Goal: Task Accomplishment & Management: Manage account settings

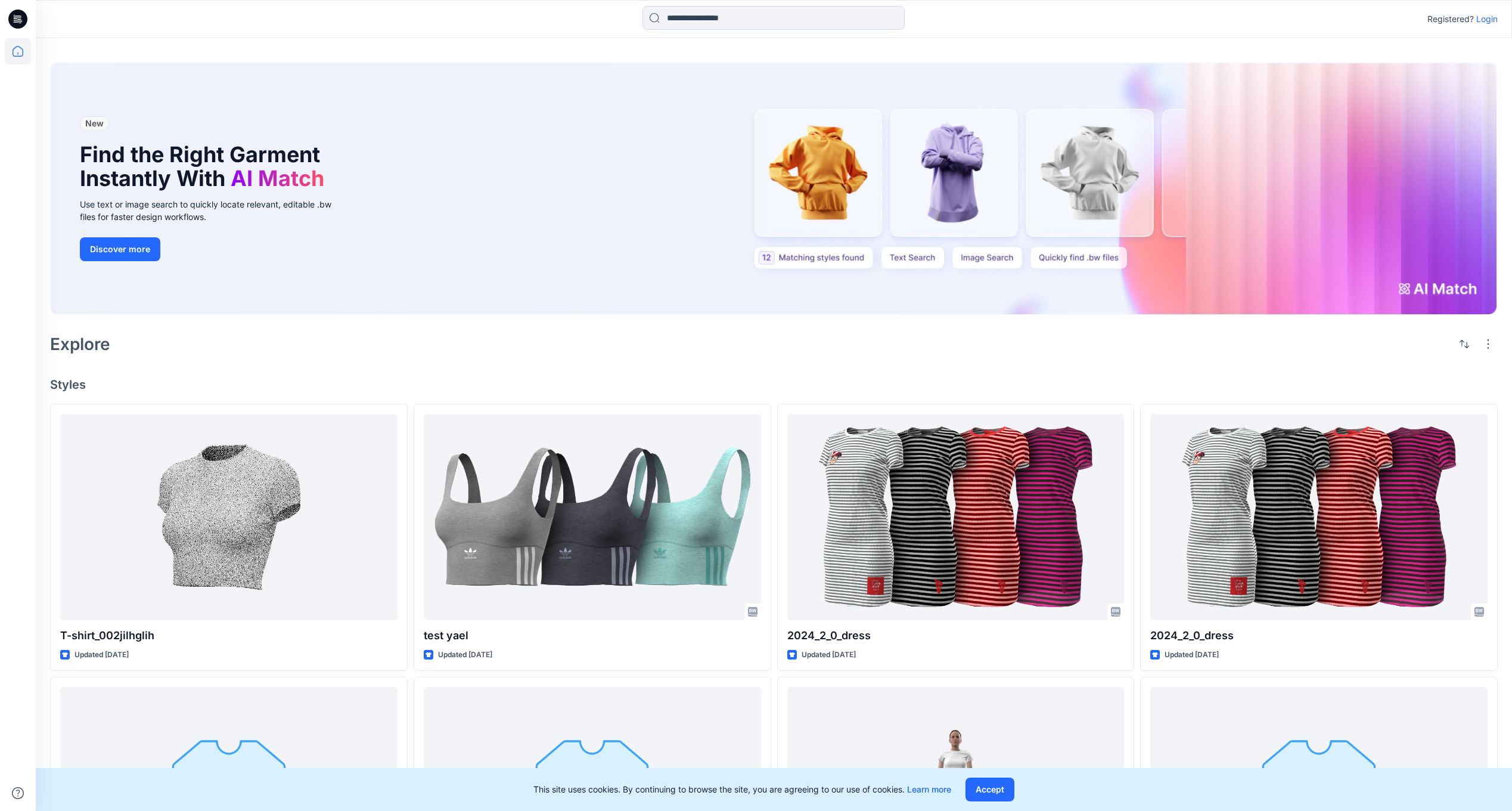
drag, startPoint x: 1490, startPoint y: 16, endPoint x: 1446, endPoint y: 27, distance: 45.4
click at [1490, 16] on p "Login" at bounding box center [1487, 19] width 22 height 15
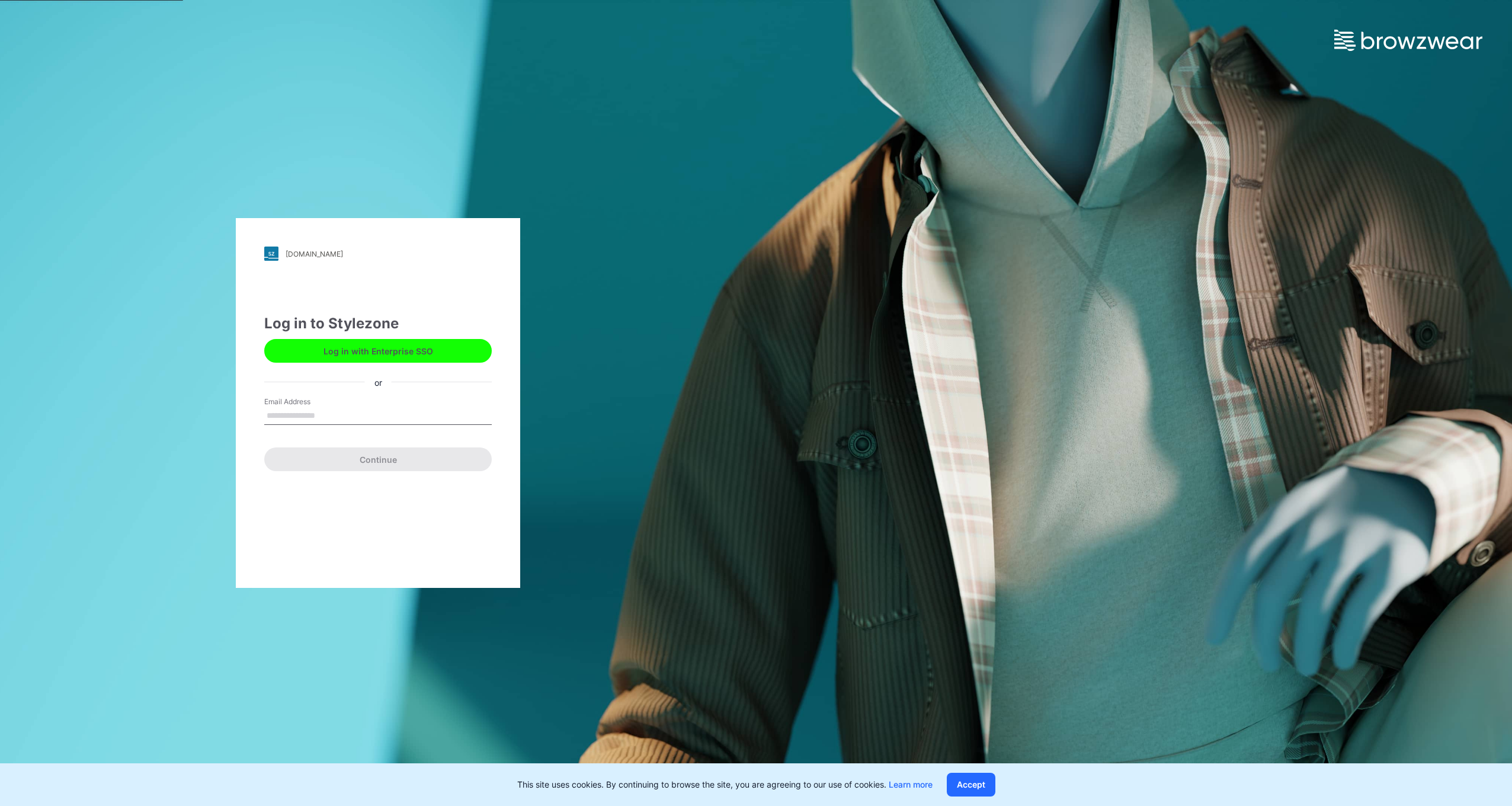
click at [282, 419] on input "Email Address" at bounding box center [378, 416] width 227 height 18
type input "**********"
click at [334, 442] on form "**********" at bounding box center [378, 434] width 227 height 75
click at [339, 488] on div "**********" at bounding box center [378, 402] width 284 height 370
click at [356, 462] on button "Continue" at bounding box center [378, 459] width 227 height 24
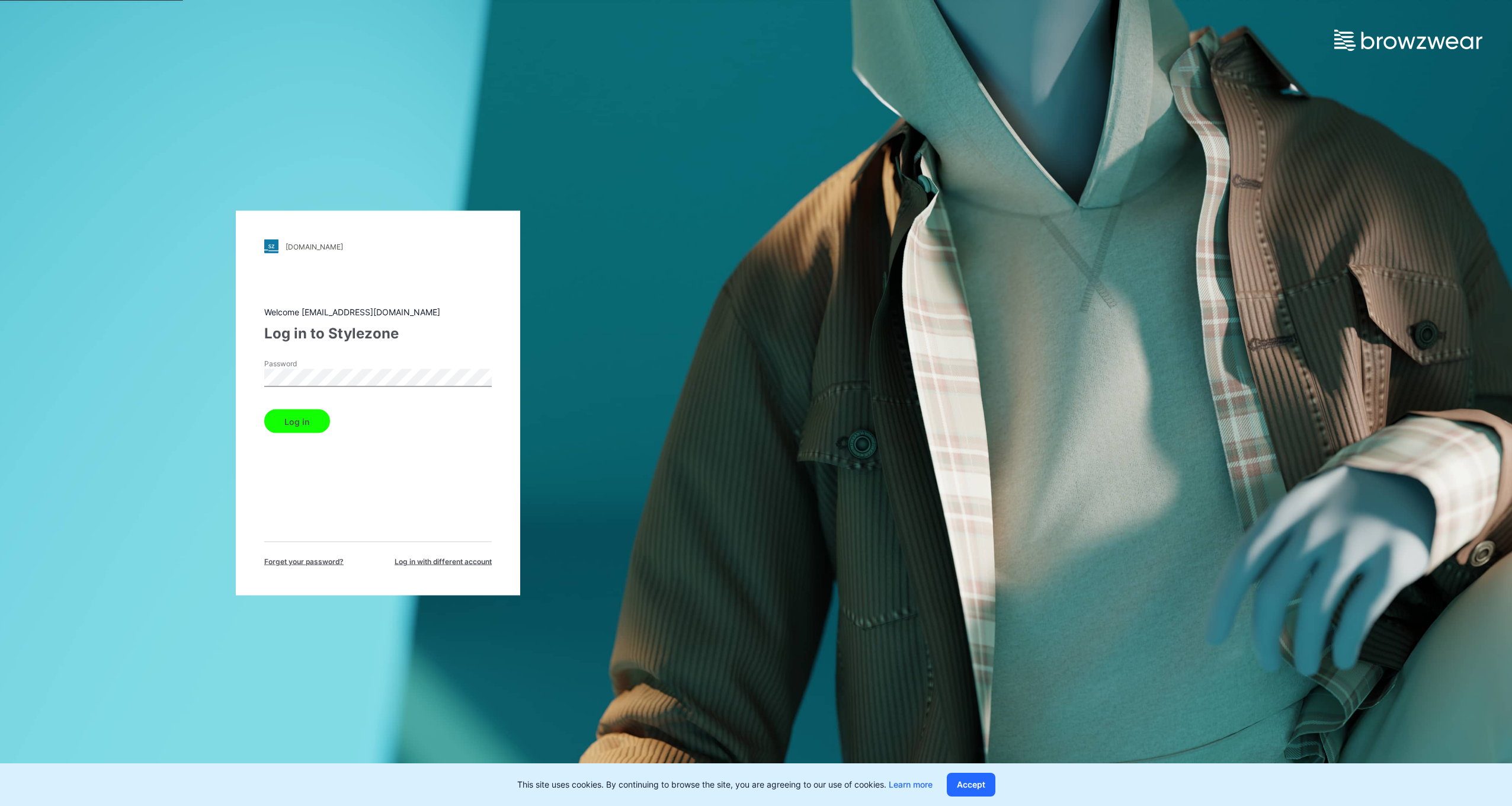
click at [264, 409] on button "Log in" at bounding box center [297, 421] width 66 height 24
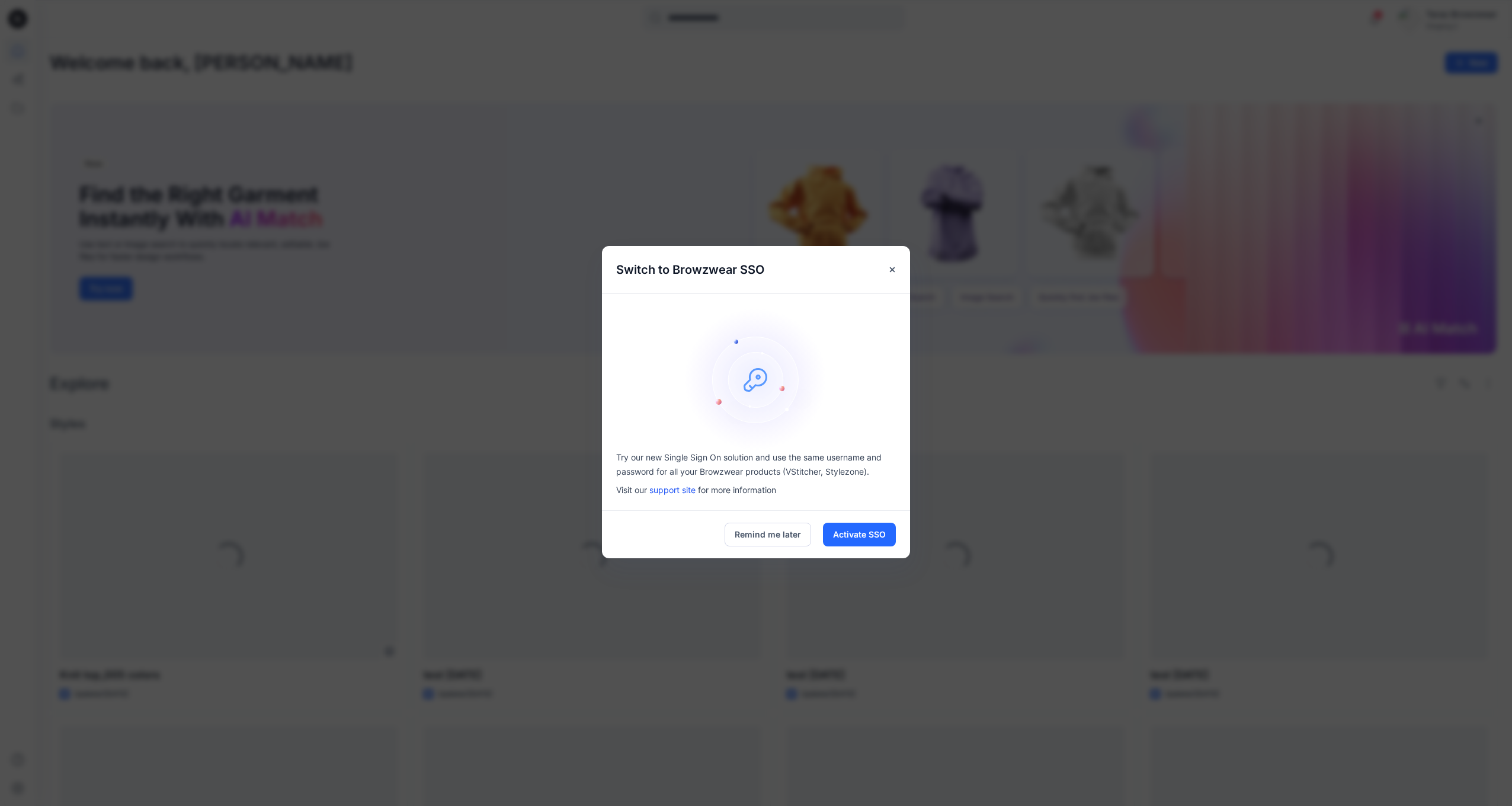
click at [925, 221] on div "Switch to Browzwear SSO Try our new Single Sign On solution and use the same us…" at bounding box center [756, 403] width 1512 height 806
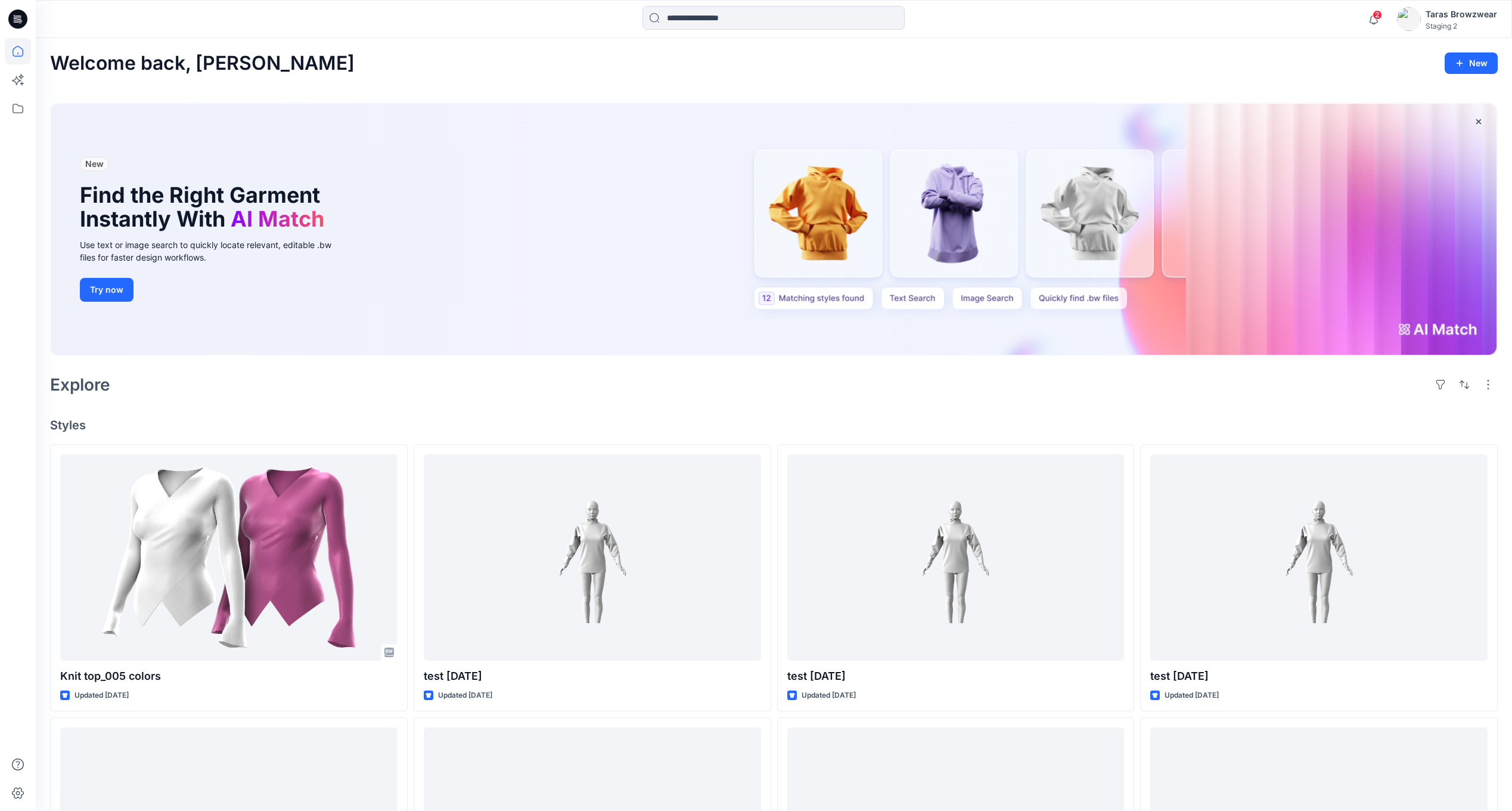
click at [1441, 27] on div "Staging 2" at bounding box center [1461, 26] width 72 height 9
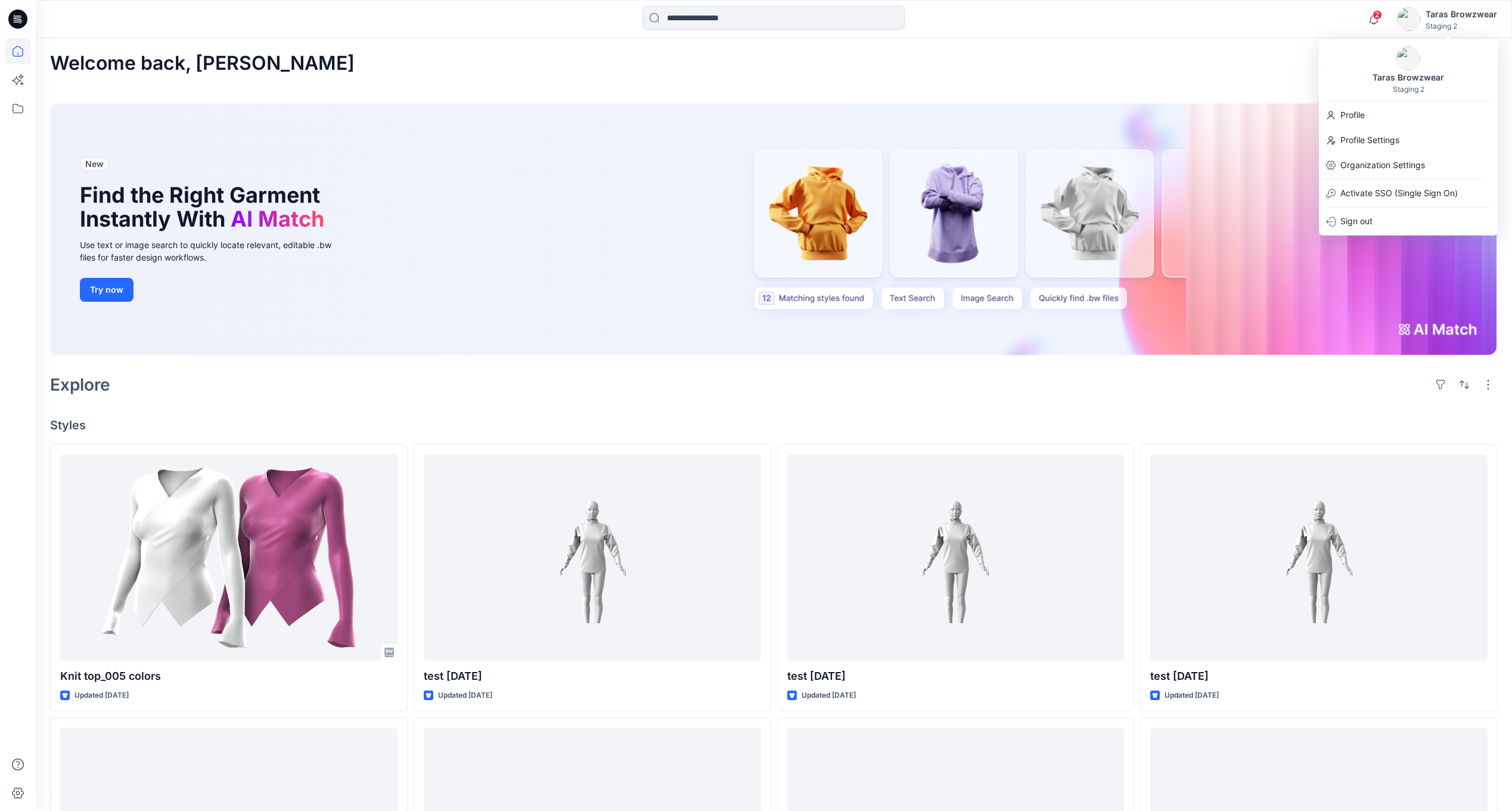
click at [1303, 62] on div "Welcome back, [PERSON_NAME] New" at bounding box center [774, 63] width 1448 height 22
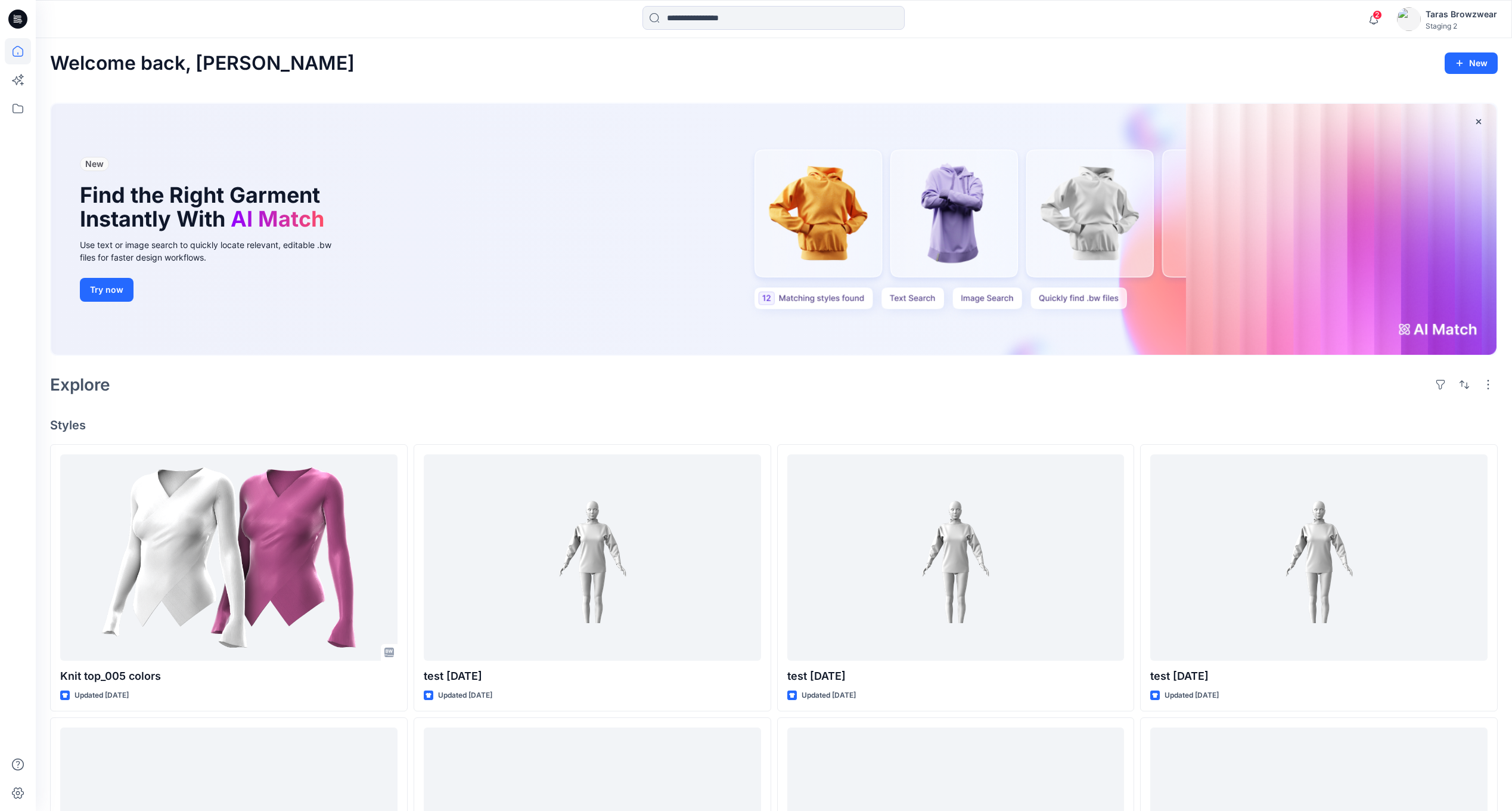
click at [1441, 27] on div "Staging 2" at bounding box center [1461, 26] width 72 height 9
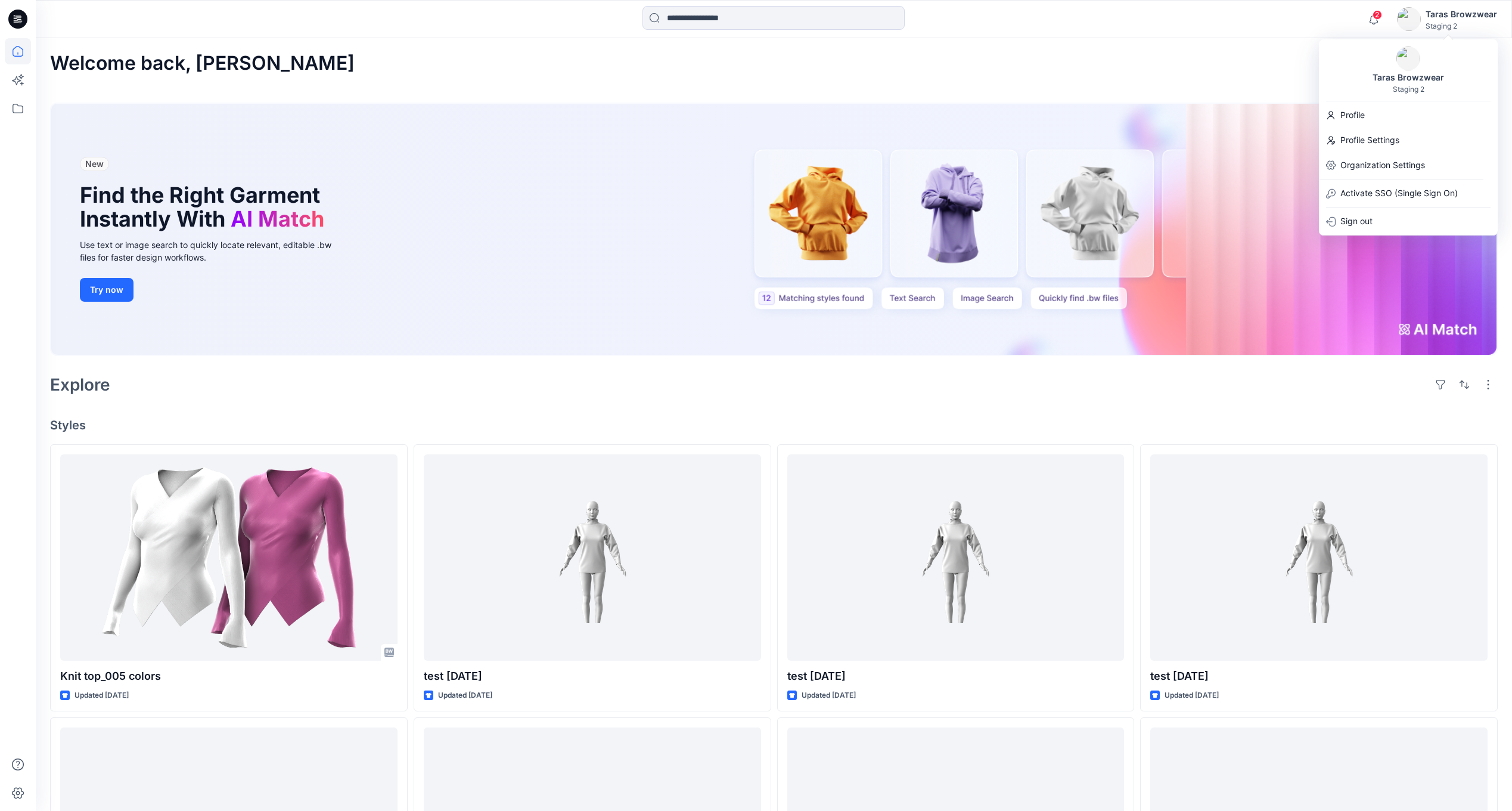
click at [1377, 117] on div "Profile" at bounding box center [1408, 115] width 174 height 22
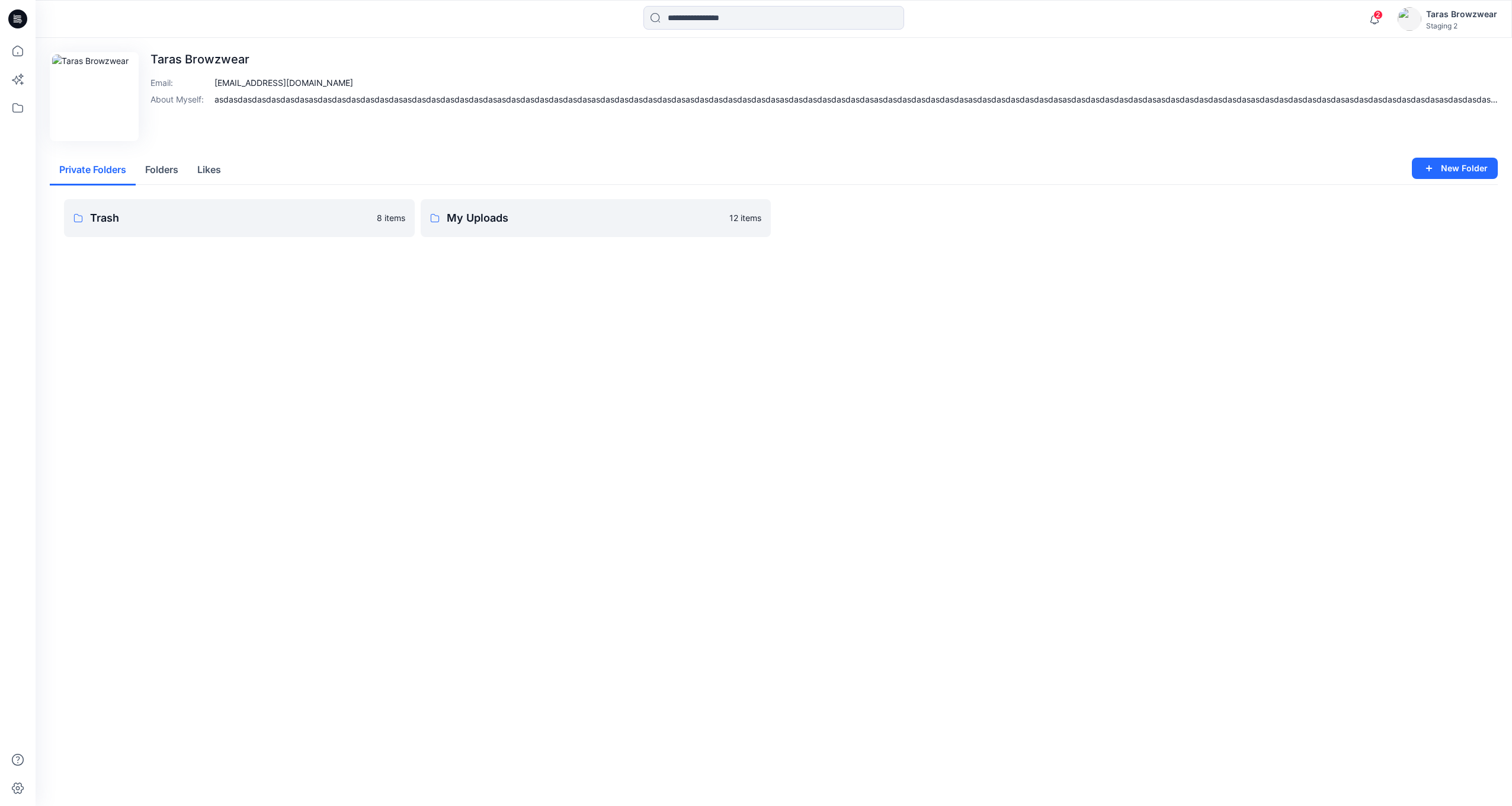
click at [1474, 41] on div "Edit Image [PERSON_NAME] Email : [EMAIL_ADDRESS][DOMAIN_NAME] About Myself : as…" at bounding box center [773, 161] width 1477 height 246
click at [1475, 35] on div "2 Notifications Mark all as read View all notifications Taras Browzwear Staging…" at bounding box center [773, 19] width 1477 height 38
click at [1443, 9] on div "Taras Browzwear" at bounding box center [1461, 14] width 71 height 15
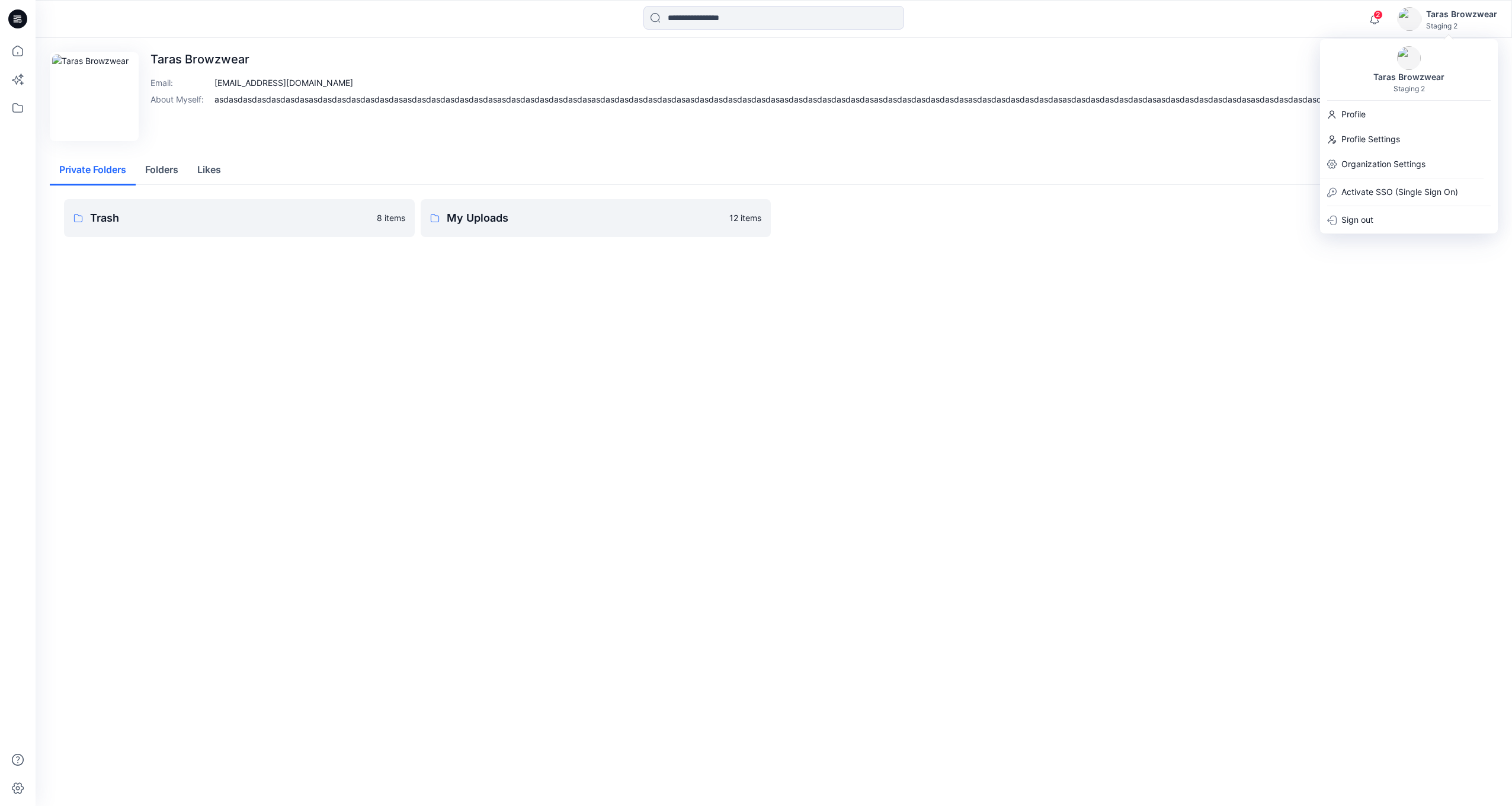
click at [1380, 164] on p "Organization Settings" at bounding box center [1383, 164] width 84 height 15
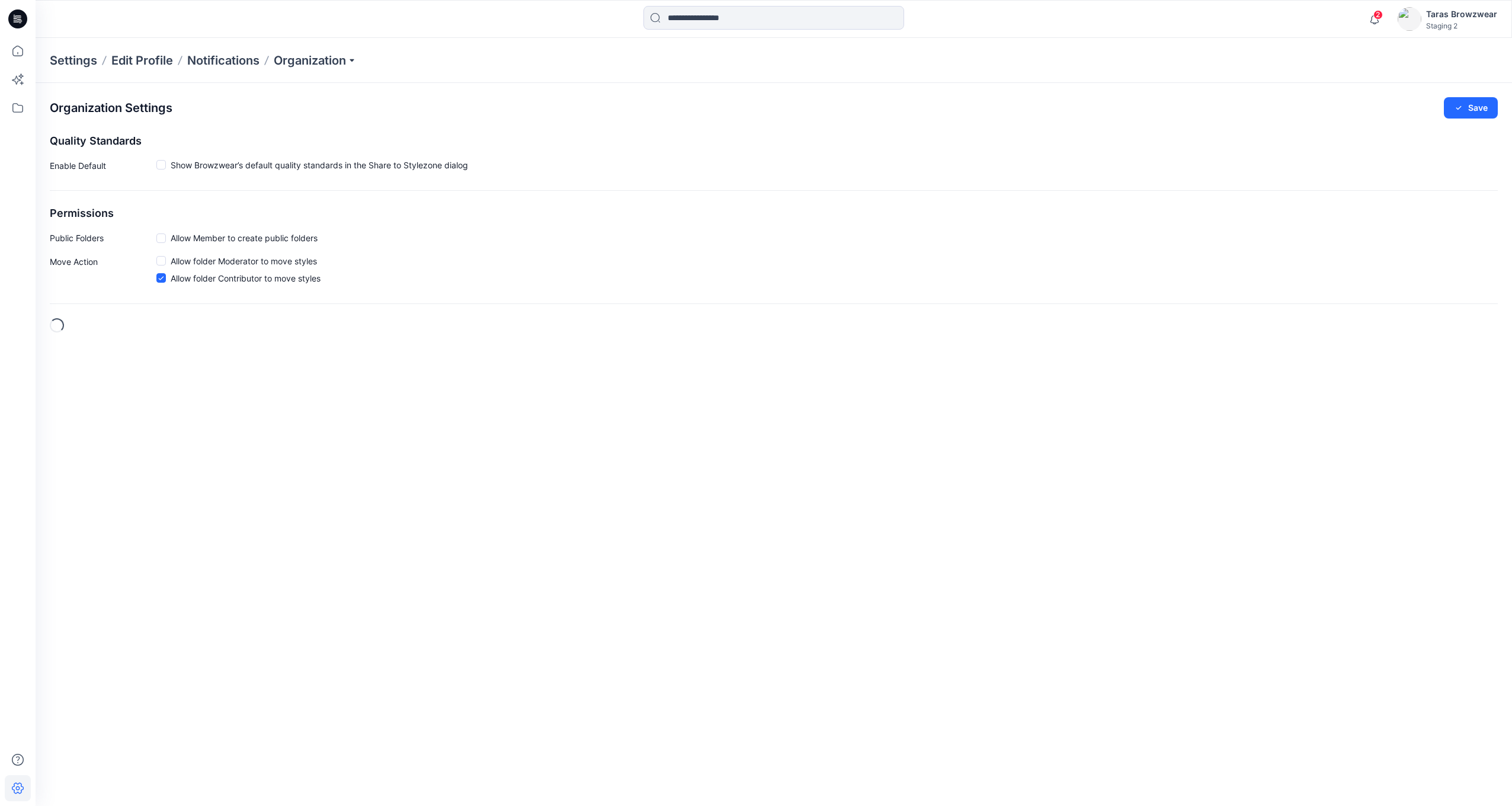
click at [315, 60] on div "Organization" at bounding box center [316, 60] width 83 height 17
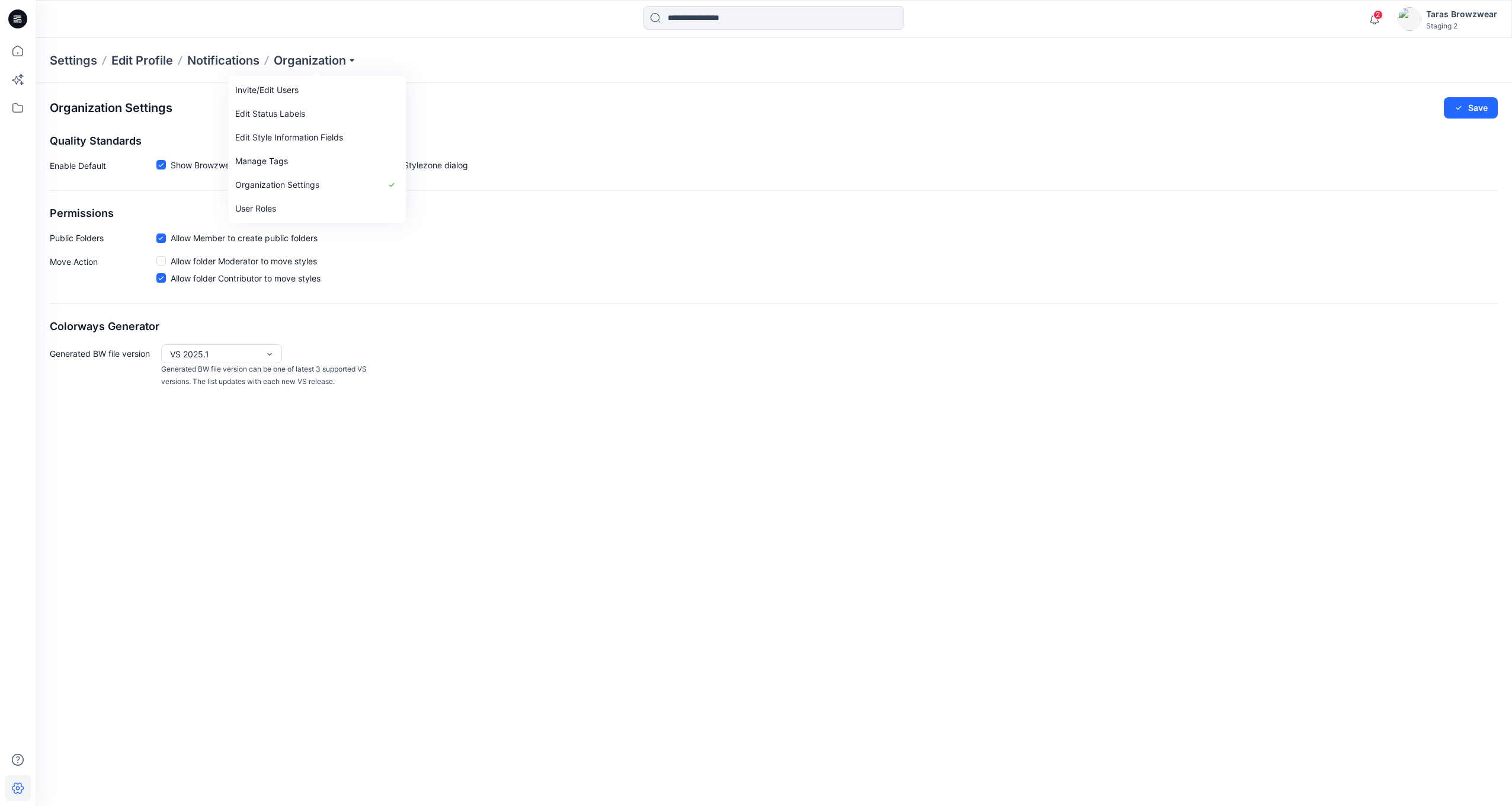
click at [302, 92] on div "Invite/Edit Users" at bounding box center [316, 90] width 173 height 24
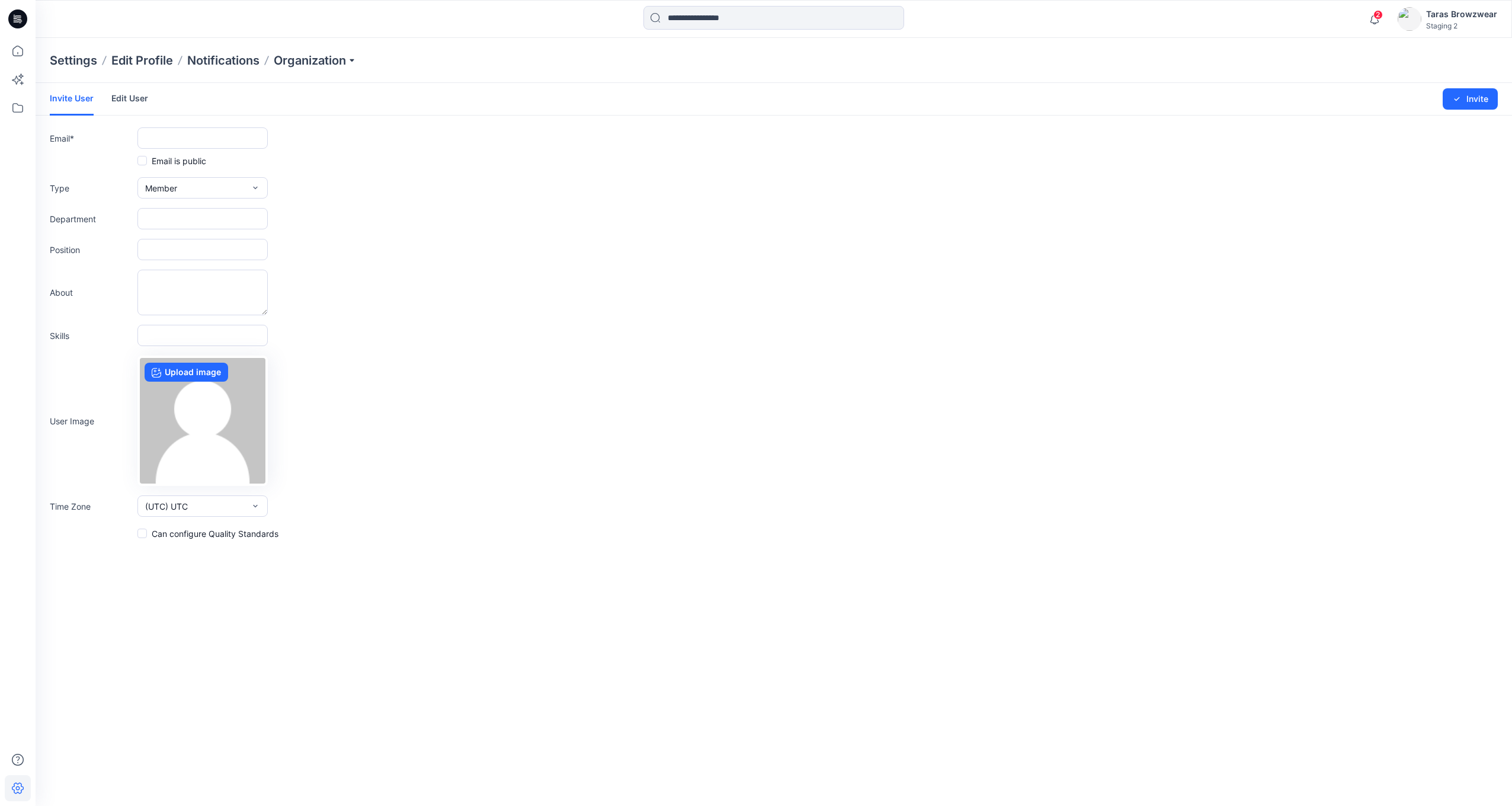
click at [18, 6] on div at bounding box center [17, 19] width 38 height 38
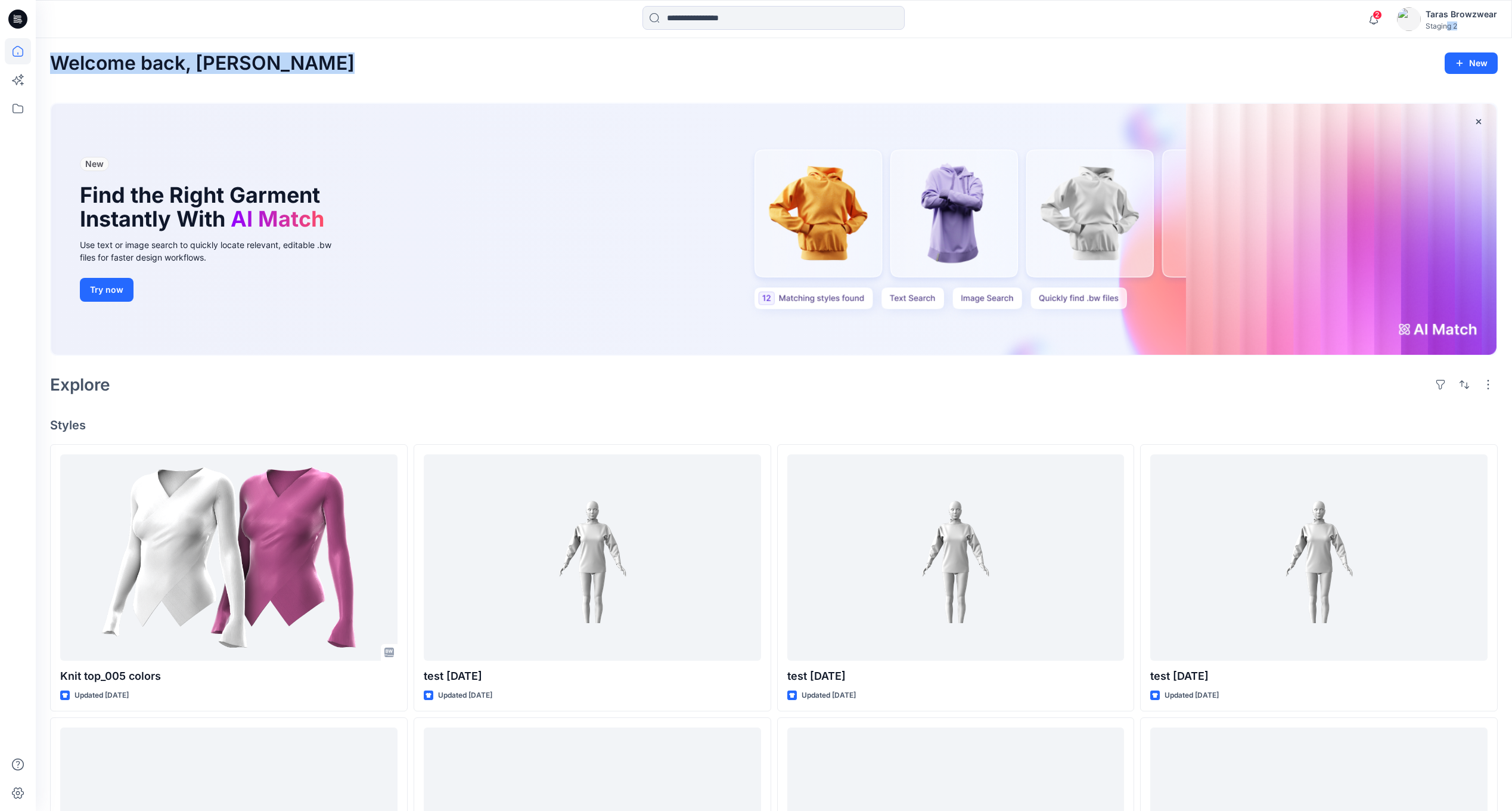
click at [1449, 38] on div "2 Notifications Mark all as read View all notifications Taras Browzwear Staging…" at bounding box center [756, 657] width 1512 height 1315
drag, startPoint x: 1449, startPoint y: 38, endPoint x: 1449, endPoint y: 27, distance: 11.0
click at [1449, 27] on div "Staging 2" at bounding box center [1461, 26] width 72 height 9
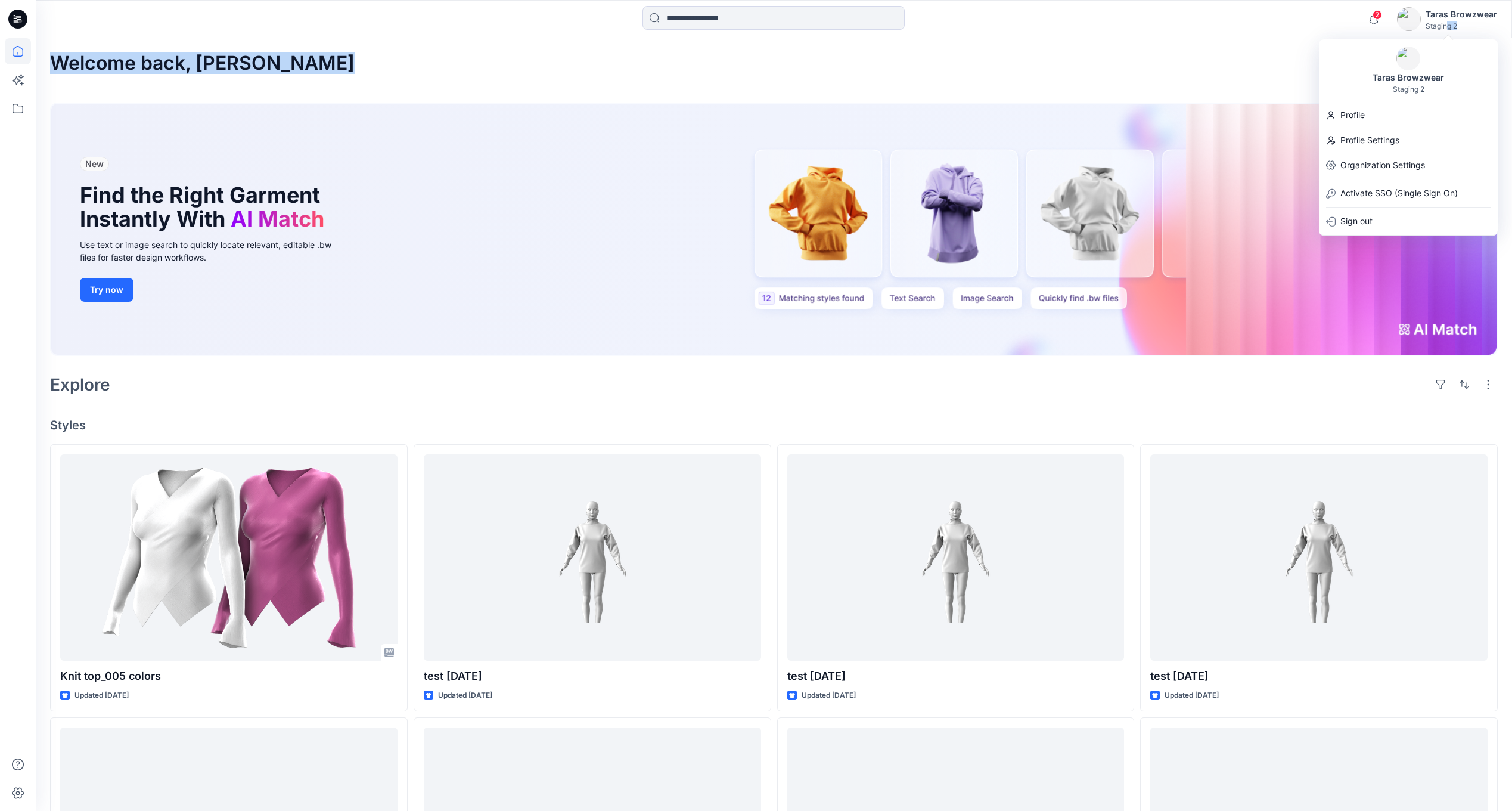
click at [1382, 174] on div "Organization Settings" at bounding box center [1408, 165] width 174 height 22
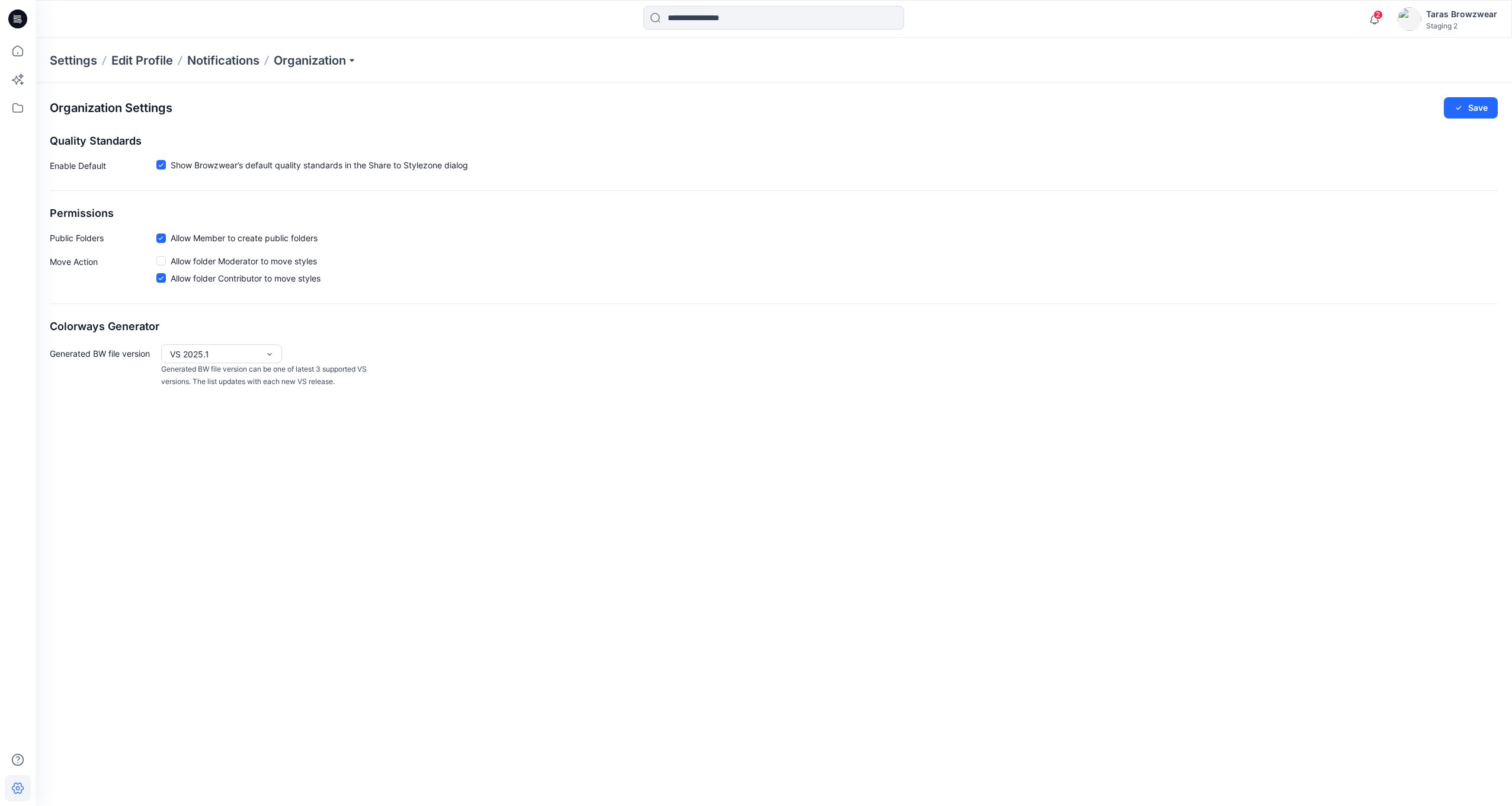
click at [311, 83] on div "Organization Settings Save Quality Standards Enable Default Show Browzwear’s de…" at bounding box center [773, 243] width 1477 height 319
click at [319, 56] on div "Organization" at bounding box center [316, 60] width 83 height 17
click at [282, 82] on div "Invite/Edit Users" at bounding box center [316, 90] width 173 height 24
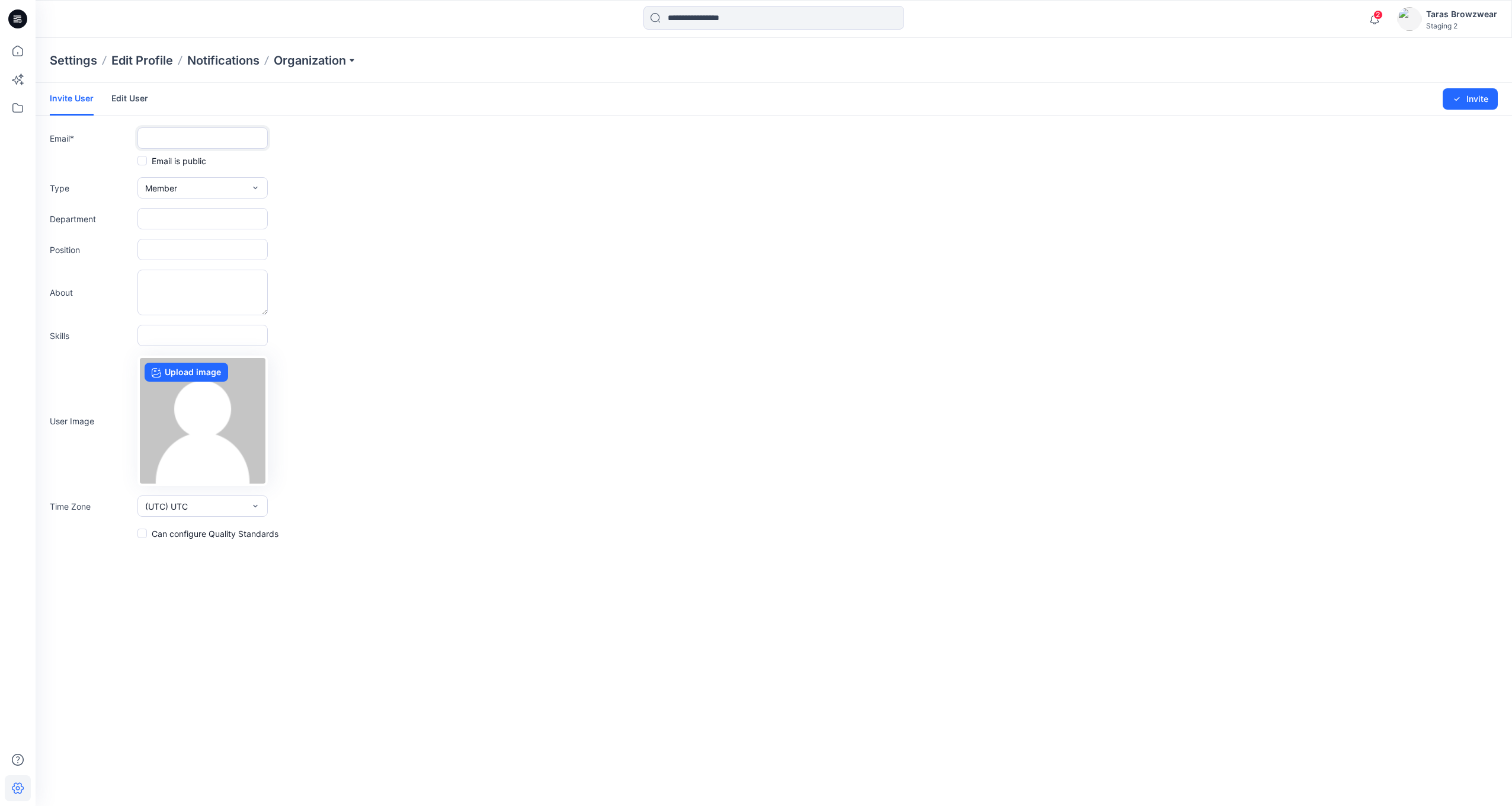
click at [232, 140] on input "text" at bounding box center [203, 138] width 130 height 22
paste input "**********"
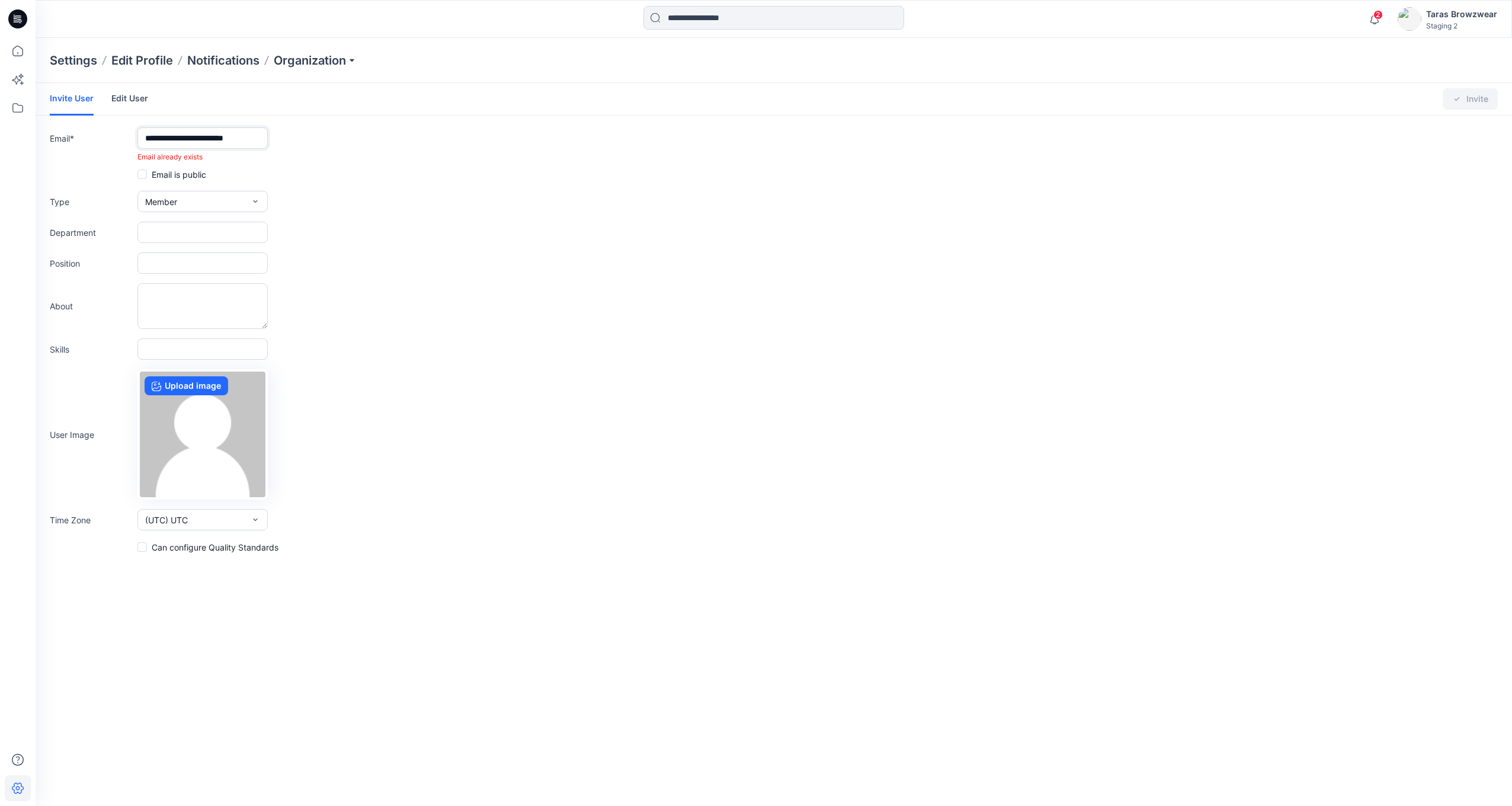
type input "**********"
drag, startPoint x: 436, startPoint y: 154, endPoint x: 169, endPoint y: 172, distance: 267.6
click at [432, 156] on div "Email already exists" at bounding box center [774, 157] width 1448 height 10
click at [39, 17] on div at bounding box center [220, 19] width 369 height 26
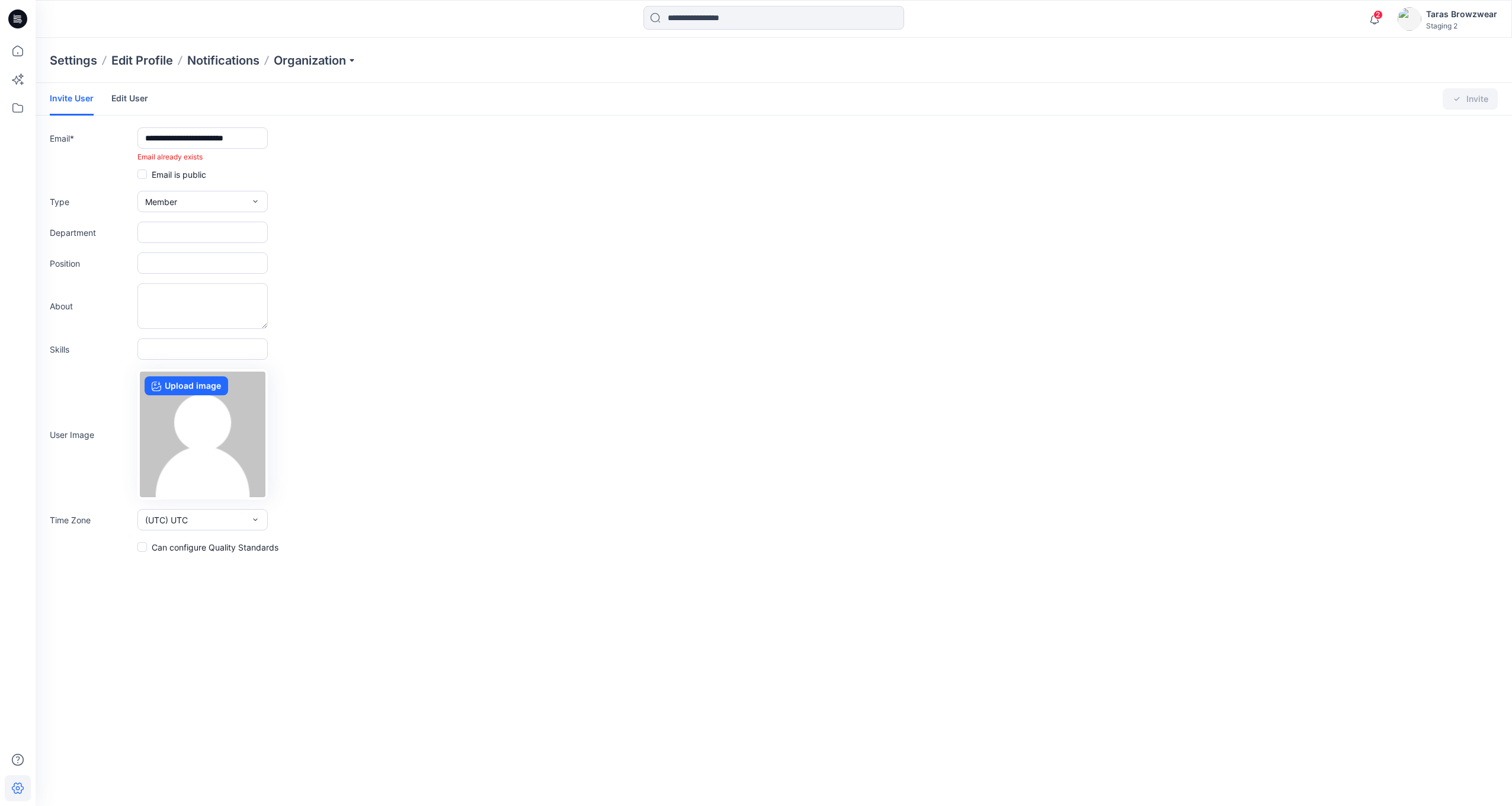
click at [28, 33] on div at bounding box center [17, 19] width 38 height 38
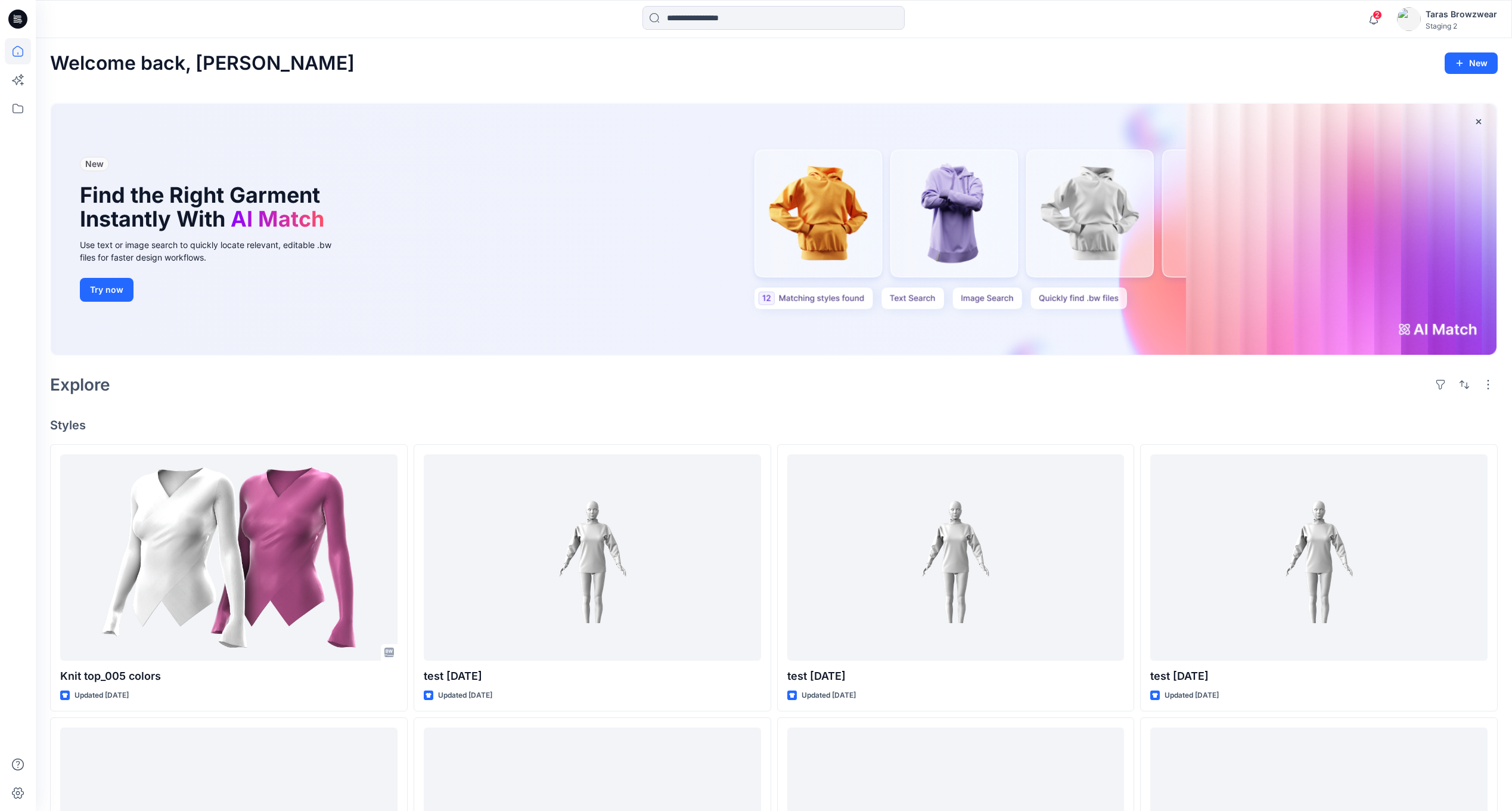
click at [31, 17] on div at bounding box center [17, 19] width 38 height 38
click at [1299, 248] on div "New Find the Right Garment Instantly With AI Match Use text or image search to …" at bounding box center [773, 230] width 1445 height 251
drag, startPoint x: 80, startPoint y: 166, endPoint x: 113, endPoint y: 161, distance: 33.4
click at [113, 161] on div "New" at bounding box center [214, 170] width 268 height 27
drag, startPoint x: 113, startPoint y: 161, endPoint x: 185, endPoint y: 194, distance: 79.2
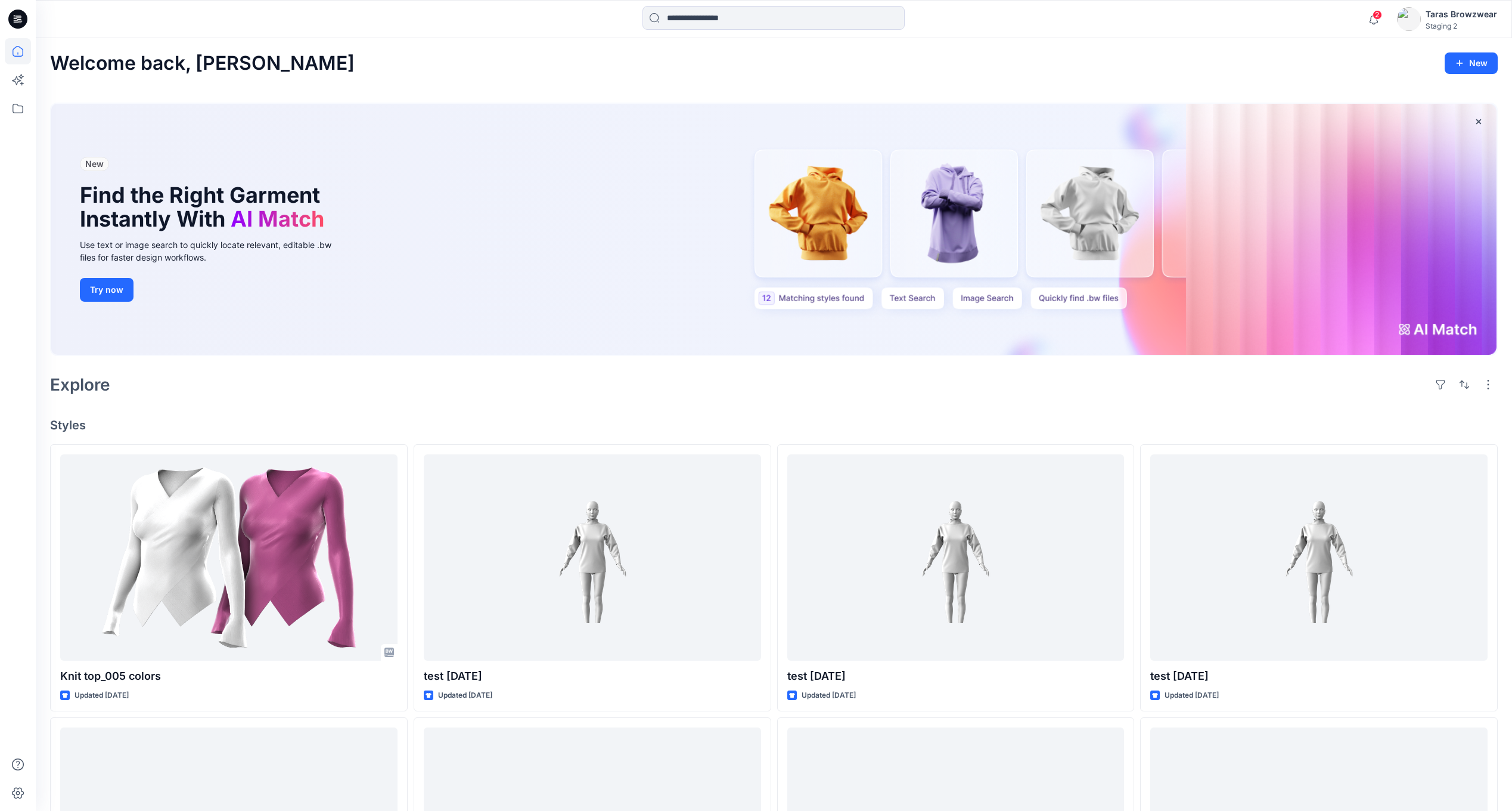
click at [185, 194] on h1 "Find the Right Garment Instantly With AI Match" at bounding box center [204, 207] width 250 height 48
click at [98, 159] on span "New" at bounding box center [94, 163] width 18 height 10
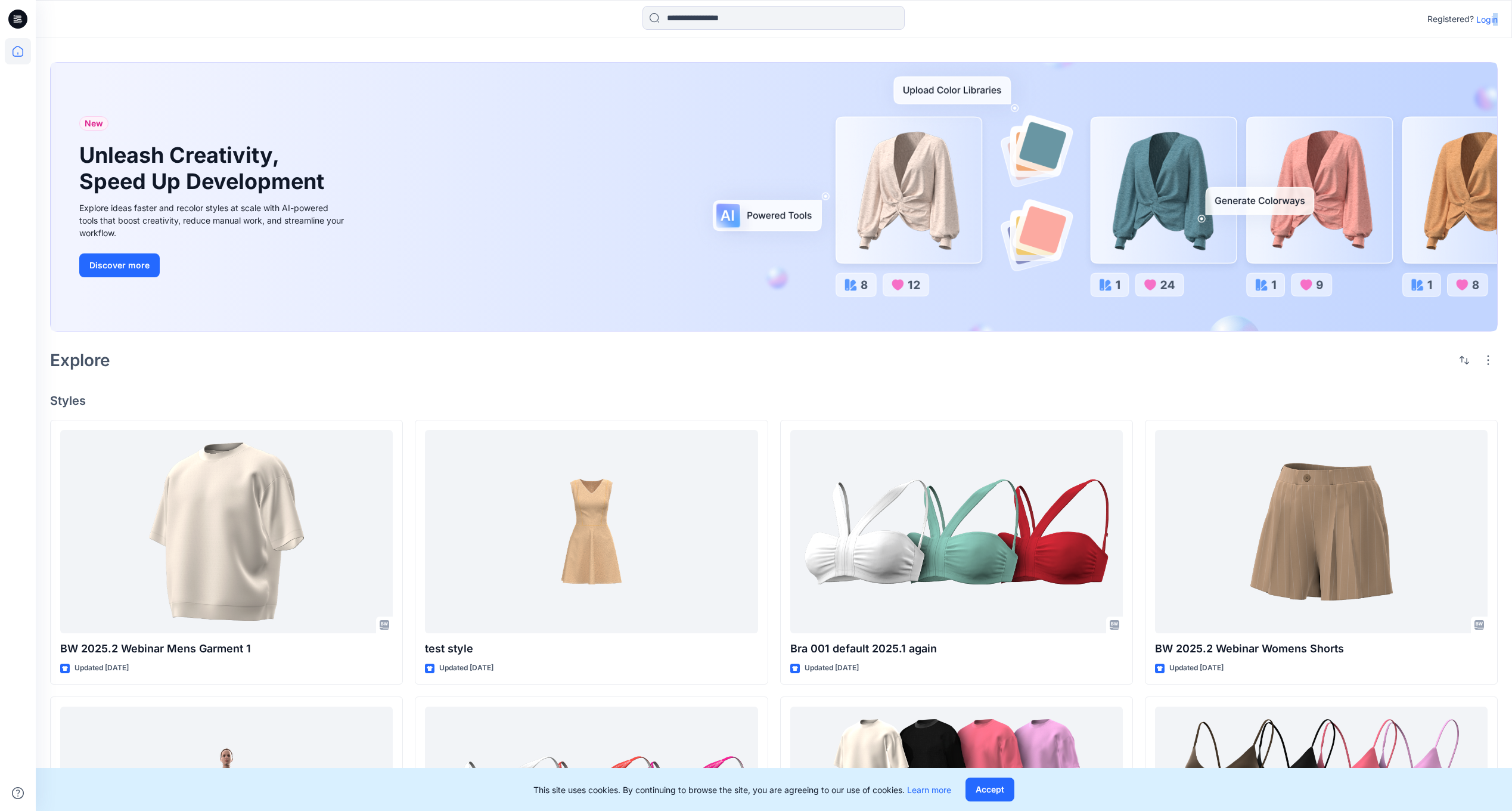
click at [1495, 23] on p "Login" at bounding box center [1487, 20] width 22 height 13
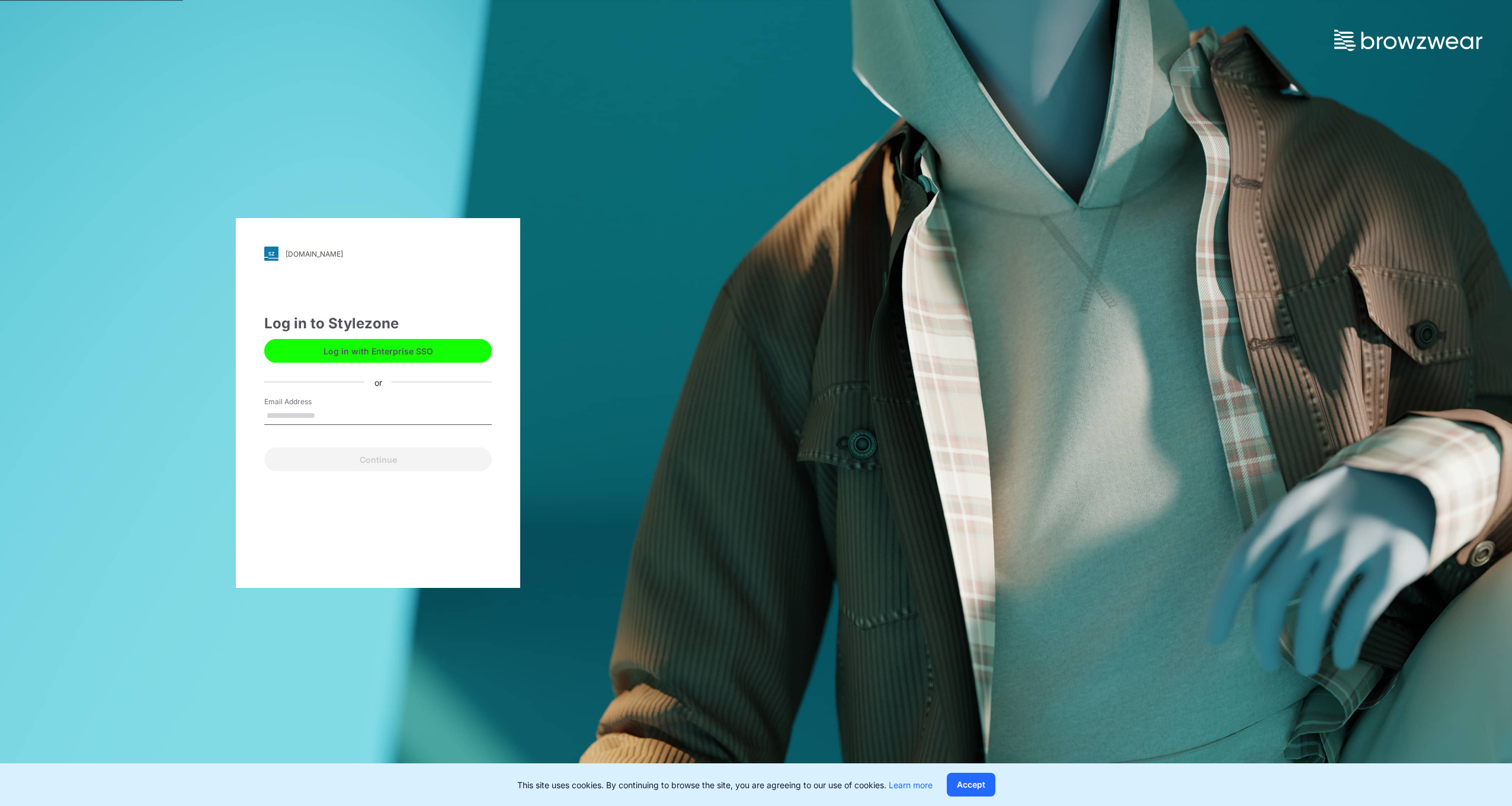
click at [400, 418] on input "Email Address" at bounding box center [378, 416] width 227 height 18
type input "**********"
click at [386, 462] on button "Continue" at bounding box center [378, 459] width 227 height 24
